Goal: Task Accomplishment & Management: Use online tool/utility

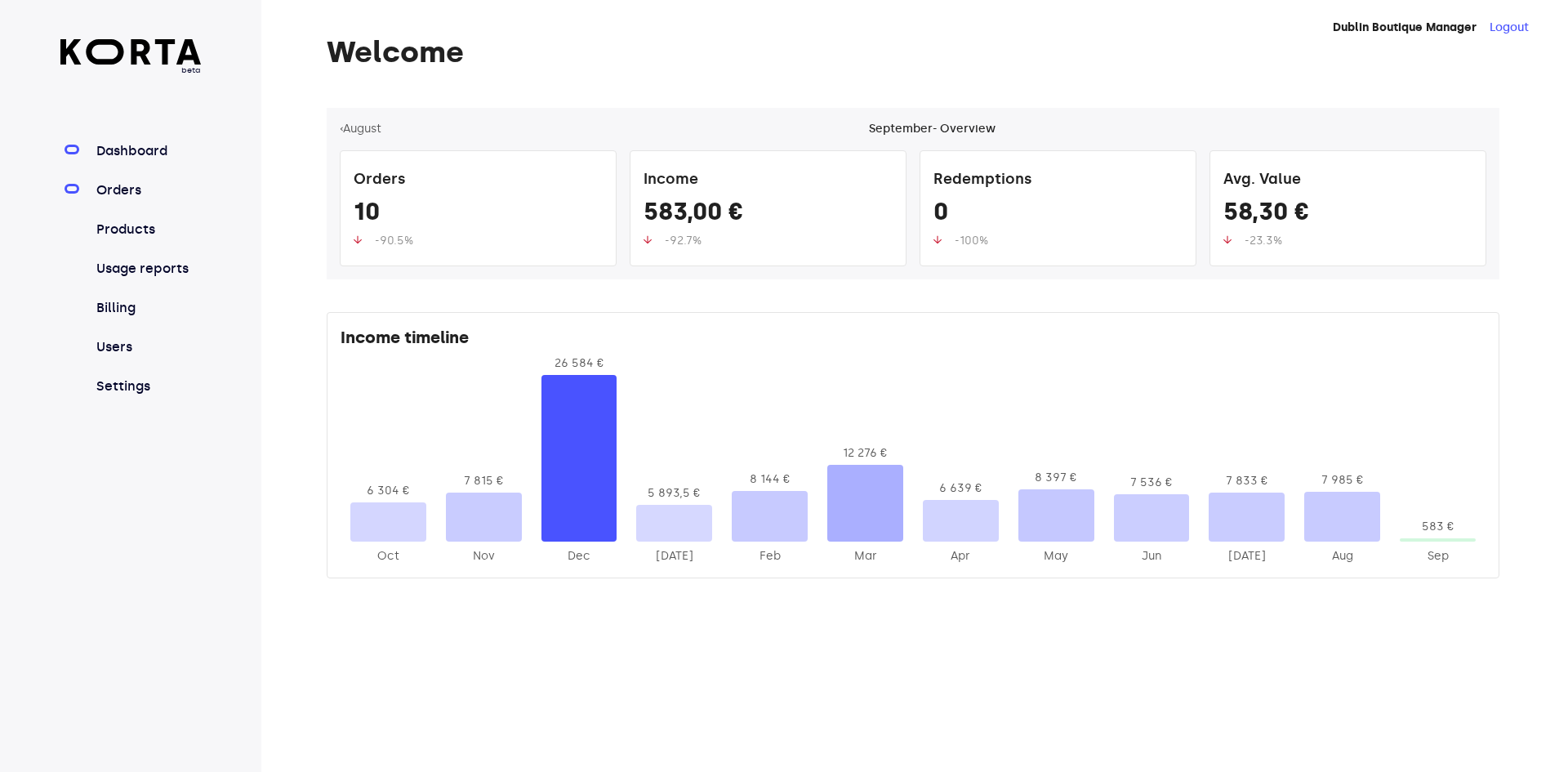
click at [149, 190] on link "Orders" at bounding box center [148, 190] width 109 height 19
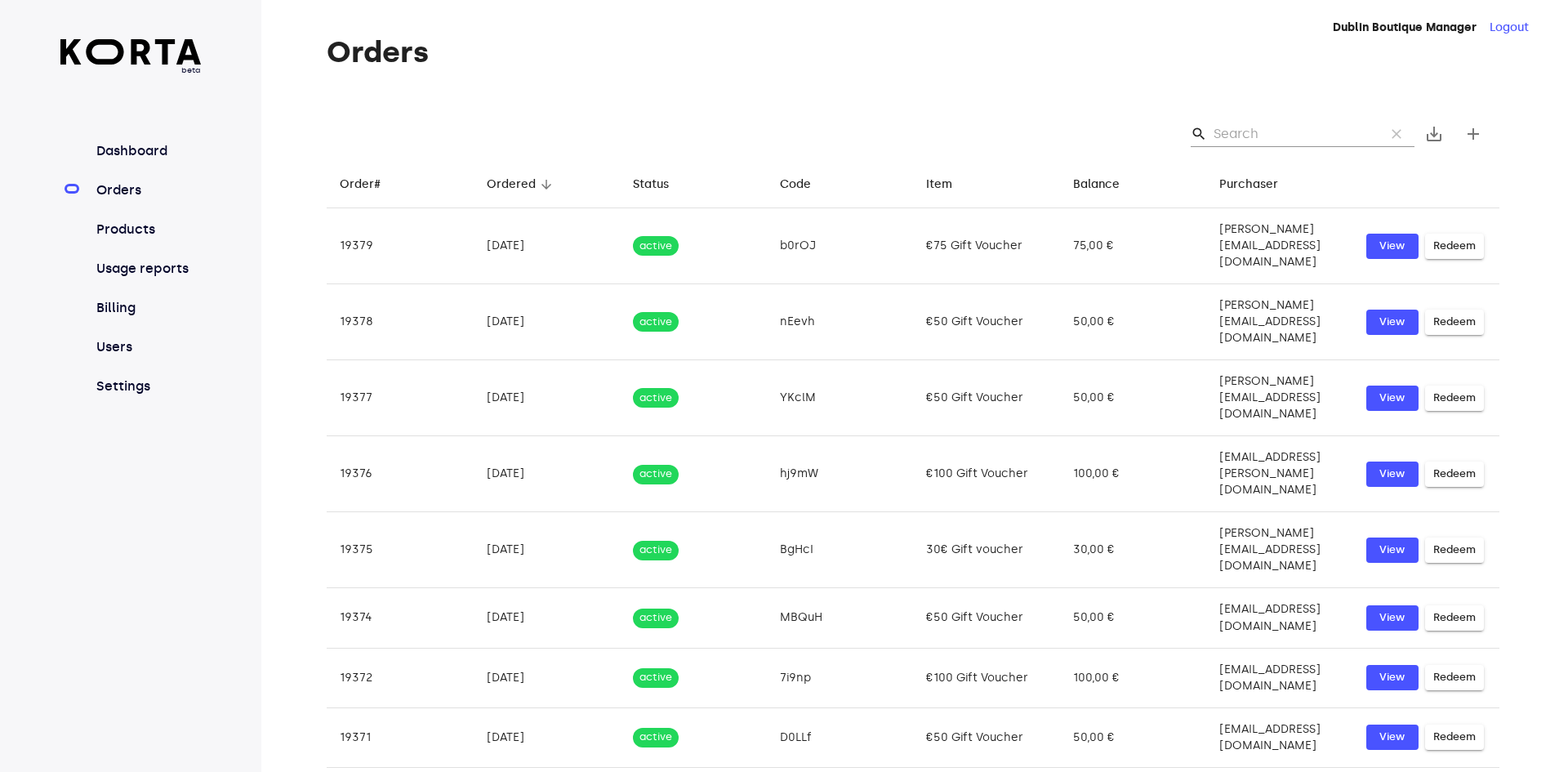
click at [1305, 125] on input "Search" at bounding box center [1292, 134] width 159 height 26
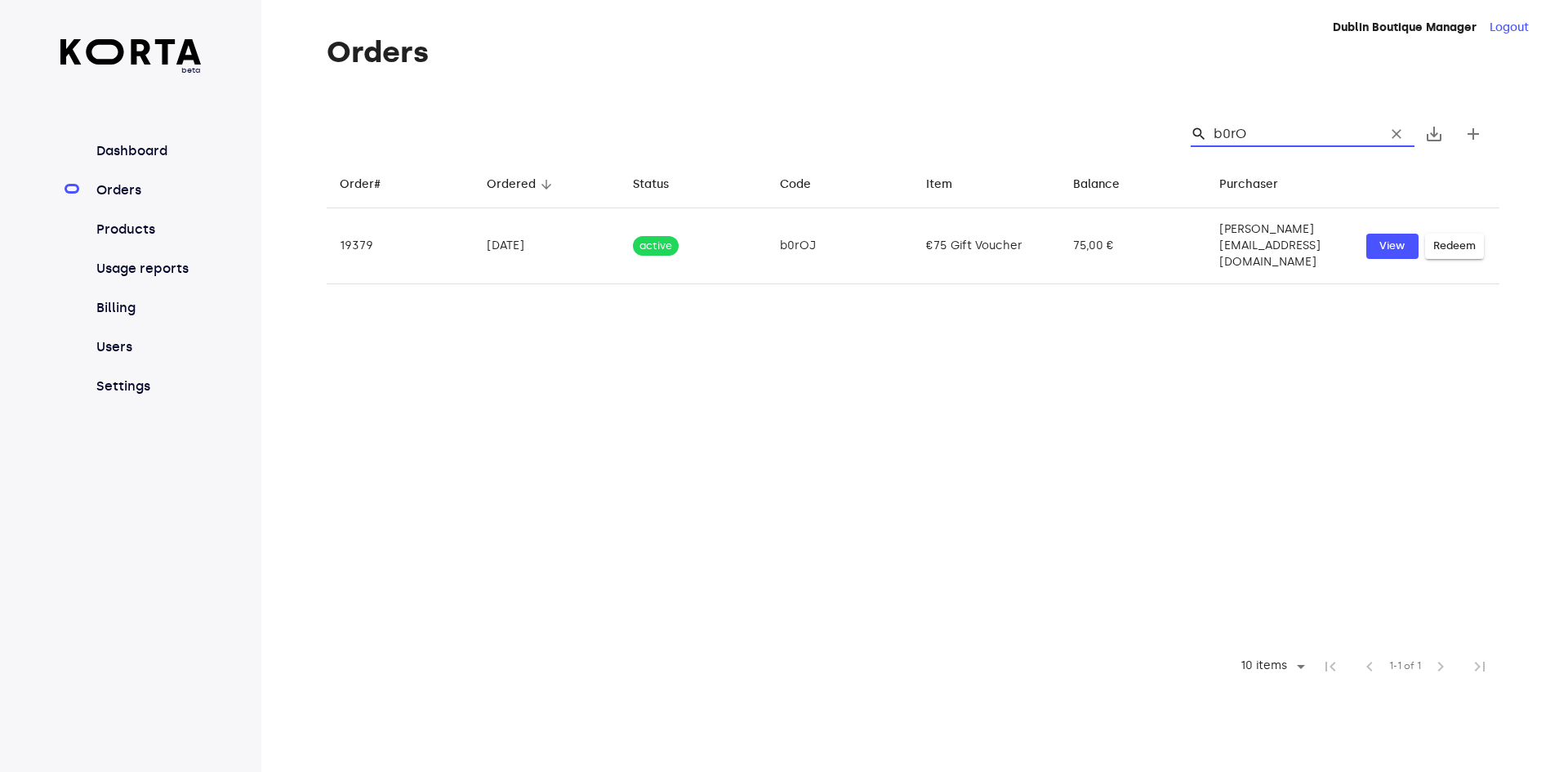
type input "b0rOJ"
drag, startPoint x: 1294, startPoint y: 128, endPoint x: 1207, endPoint y: 128, distance: 87.0
click at [1207, 128] on div "search b0rOJ clear" at bounding box center [1302, 134] width 224 height 26
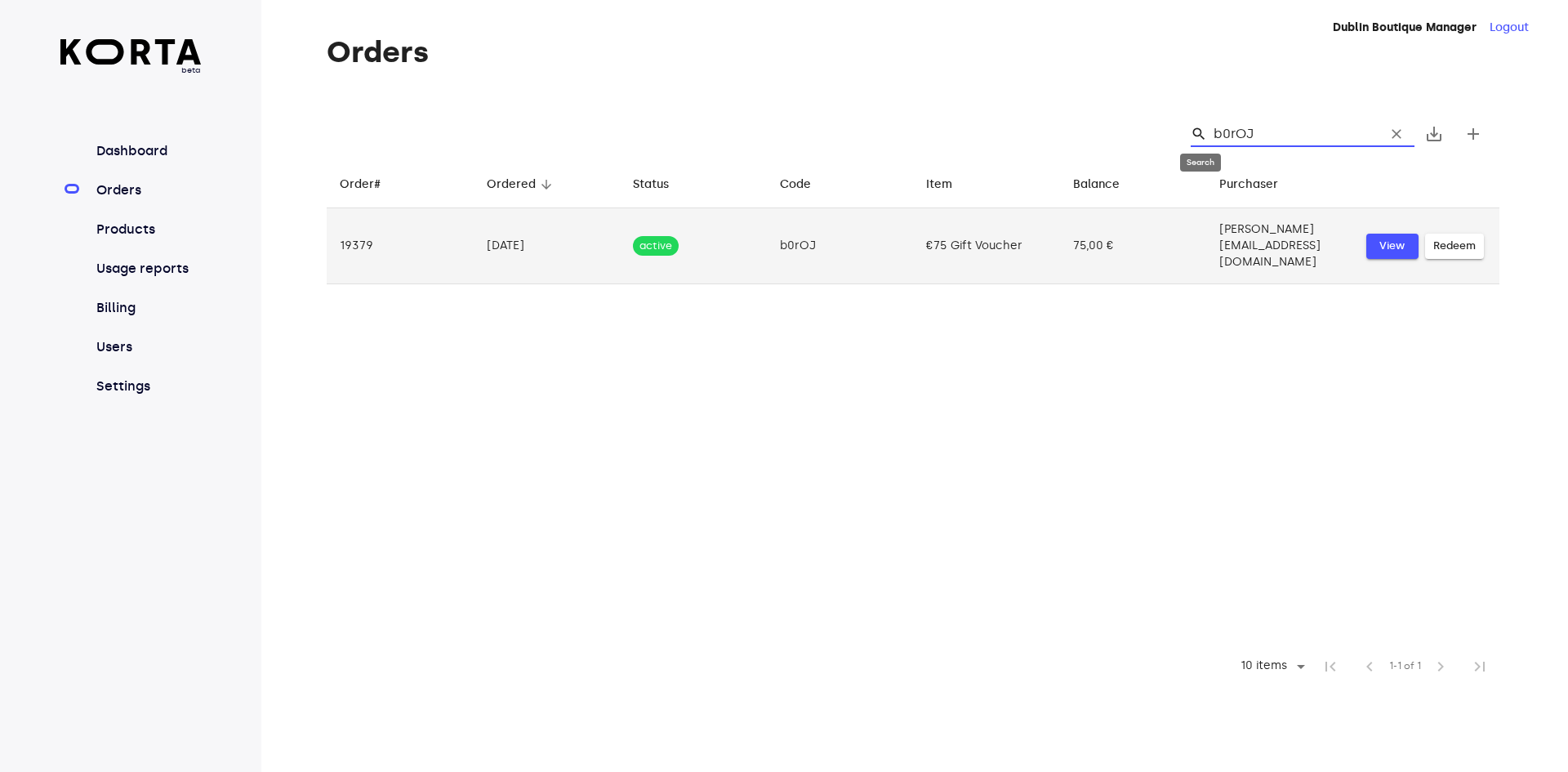
click at [1389, 237] on span "View" at bounding box center [1392, 246] width 36 height 18
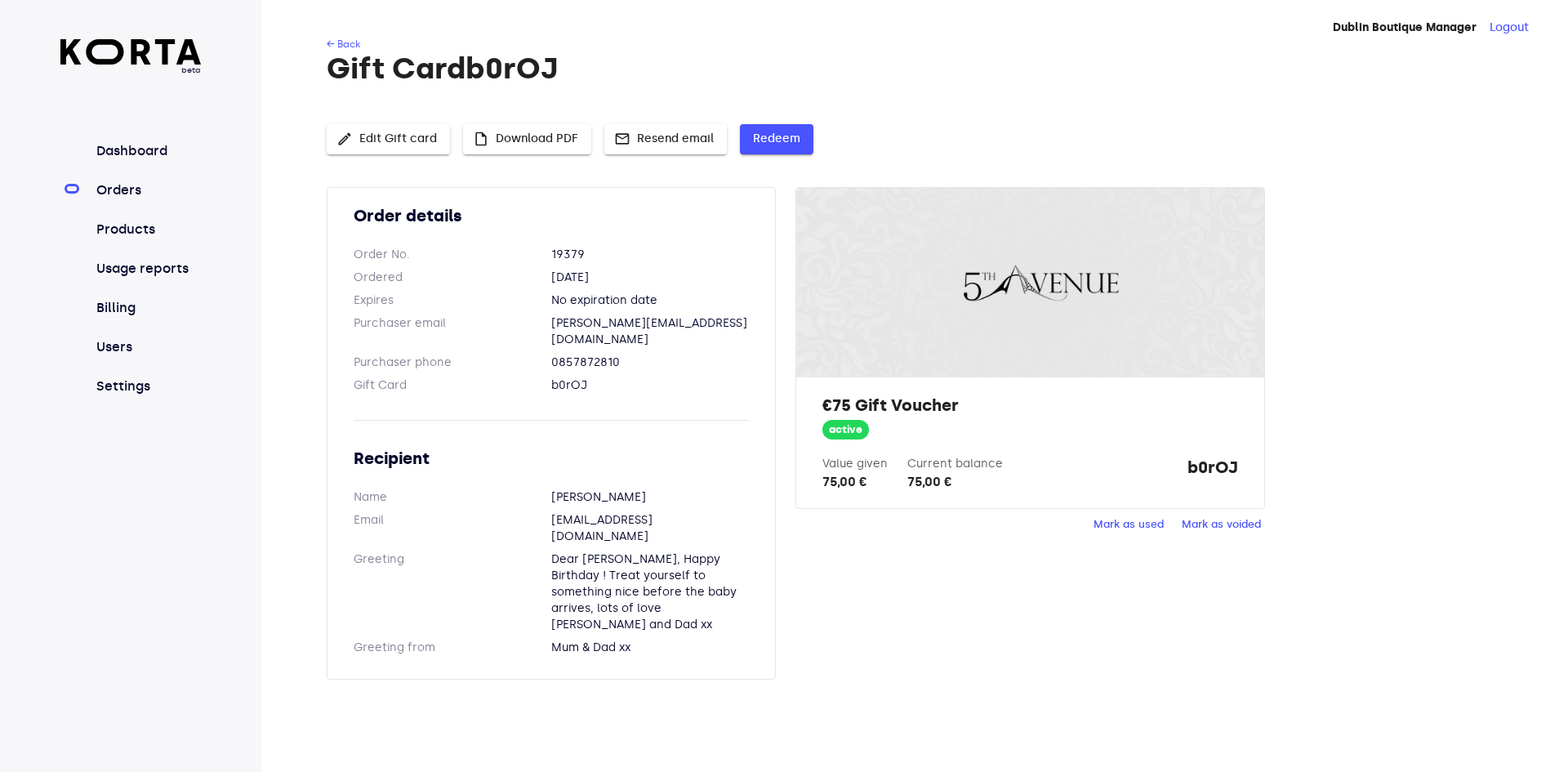
click at [785, 136] on span "Redeem" at bounding box center [776, 139] width 47 height 20
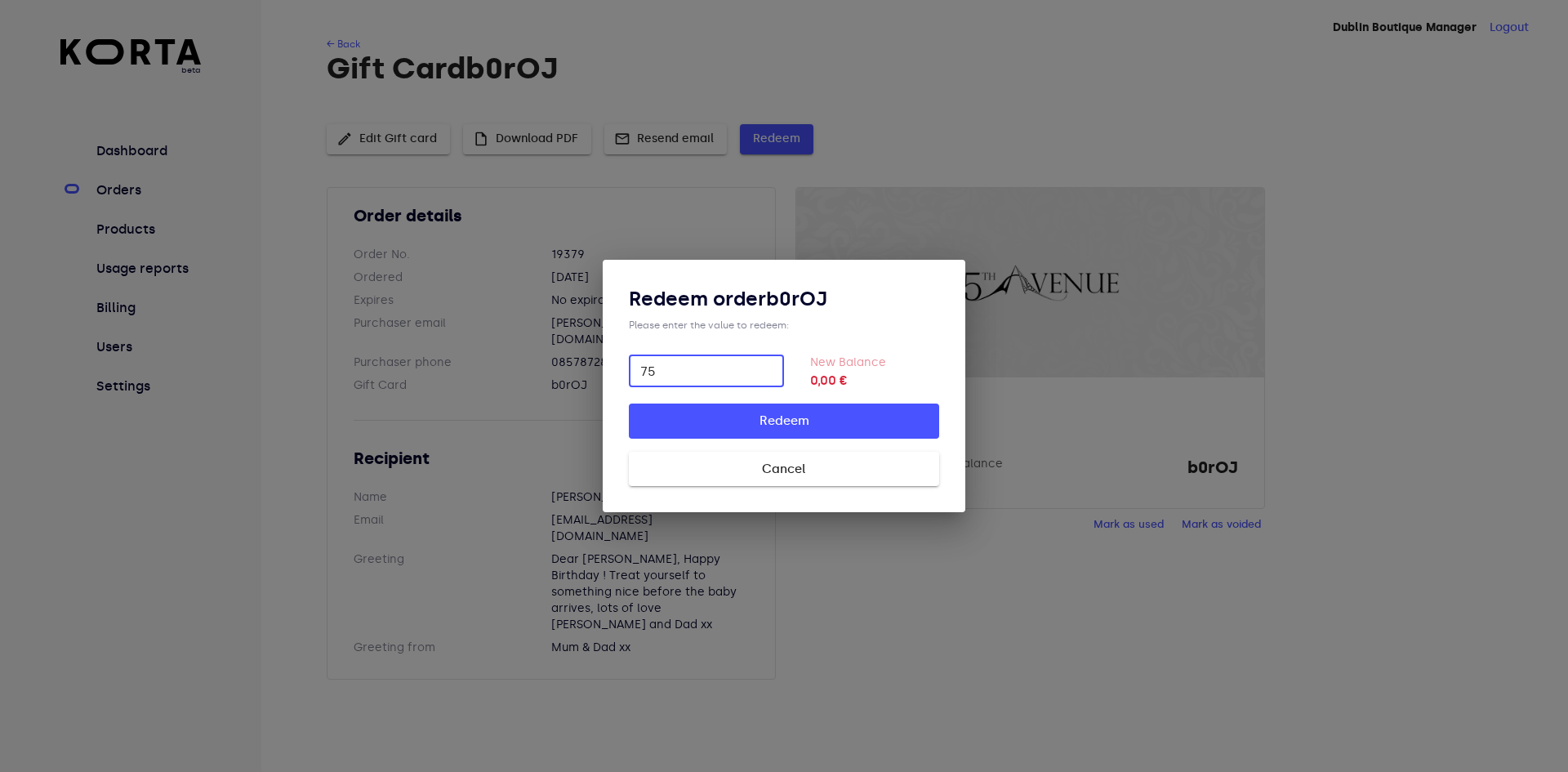
type input "75"
click at [869, 422] on span "Redeem" at bounding box center [784, 420] width 258 height 21
